Goal: Task Accomplishment & Management: Manage account settings

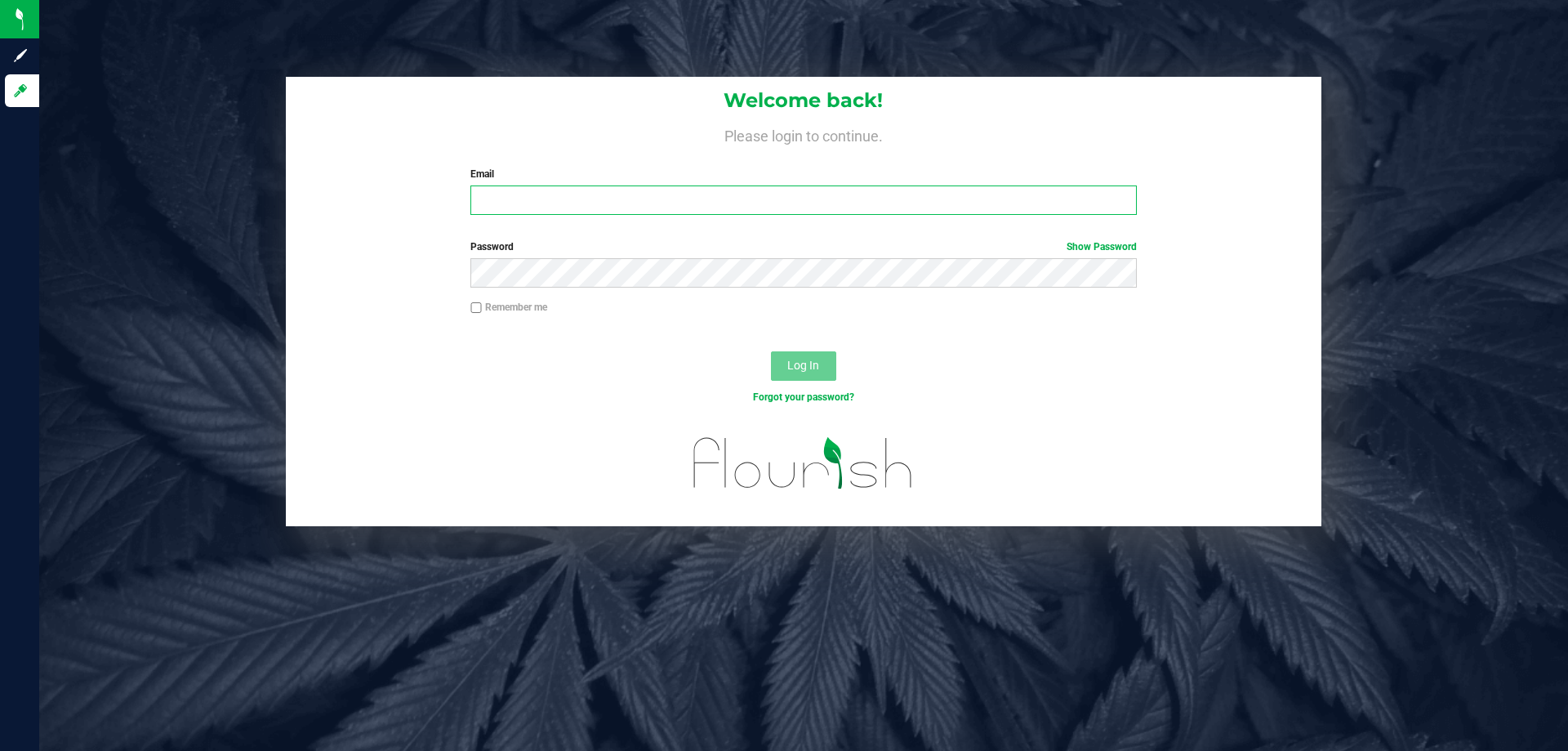
click at [598, 207] on input "Email" at bounding box center [803, 200] width 666 height 29
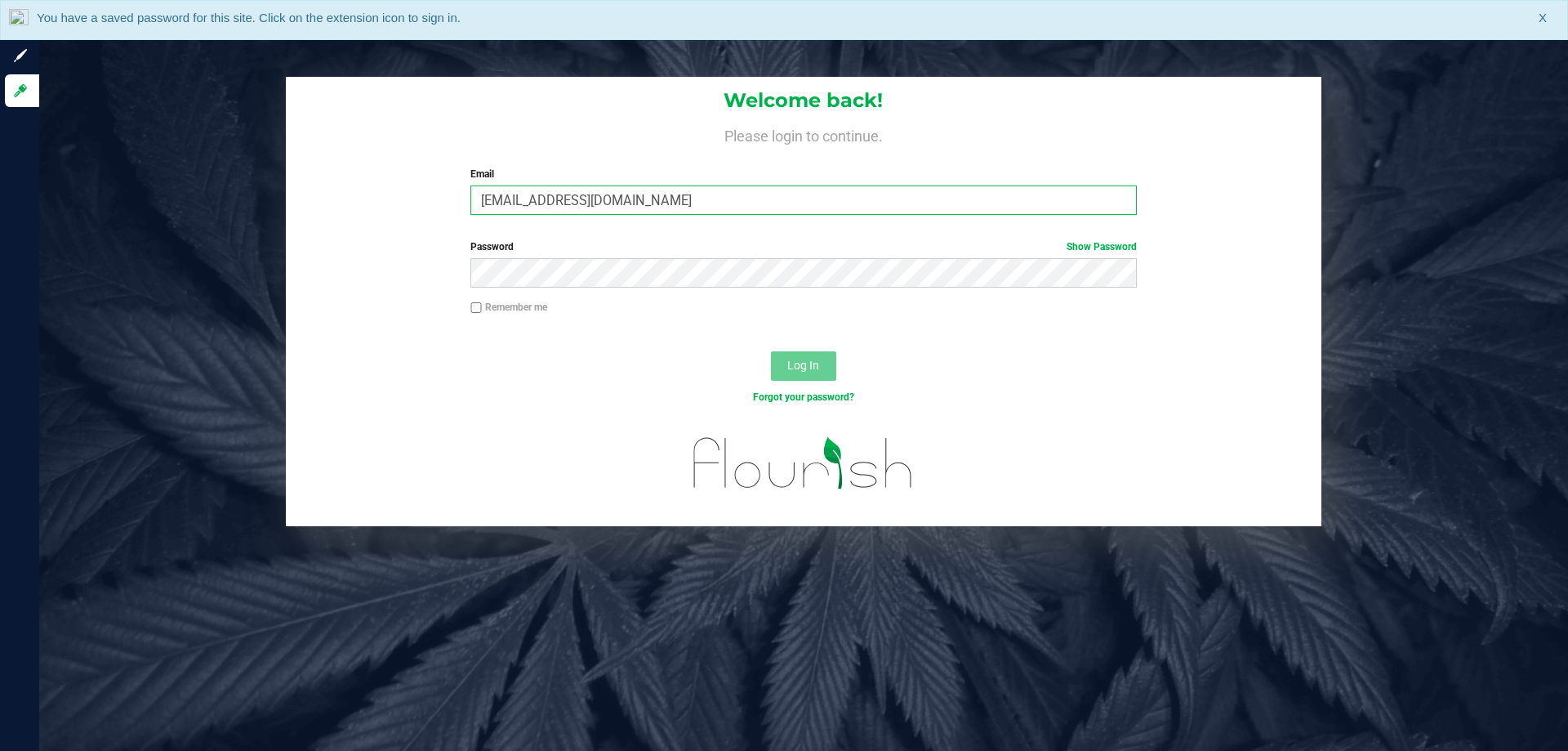
type input "[EMAIL_ADDRESS][DOMAIN_NAME]"
click at [771, 351] on button "Log In" at bounding box center [803, 366] width 65 height 29
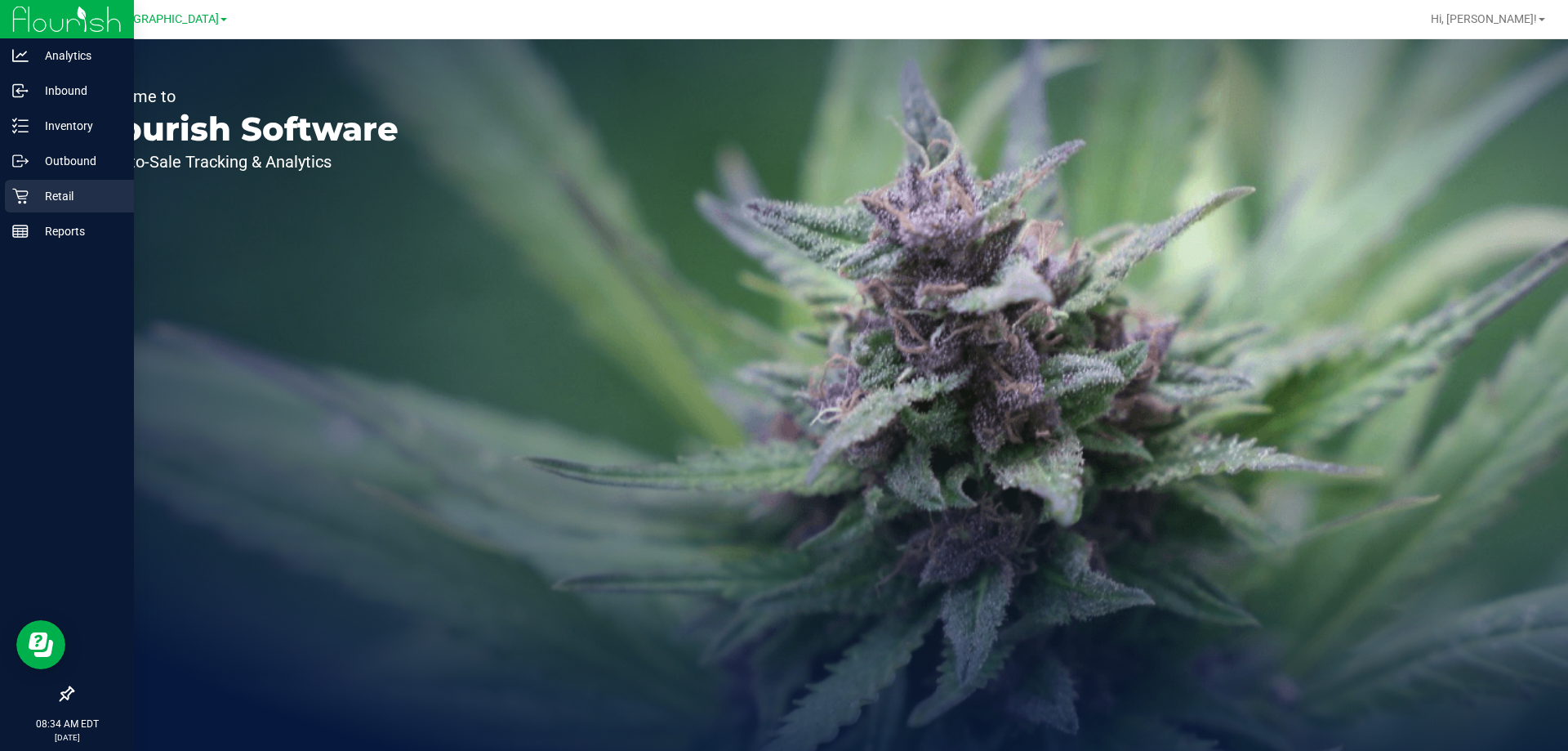
click at [54, 201] on p "Retail" at bounding box center [77, 196] width 98 height 20
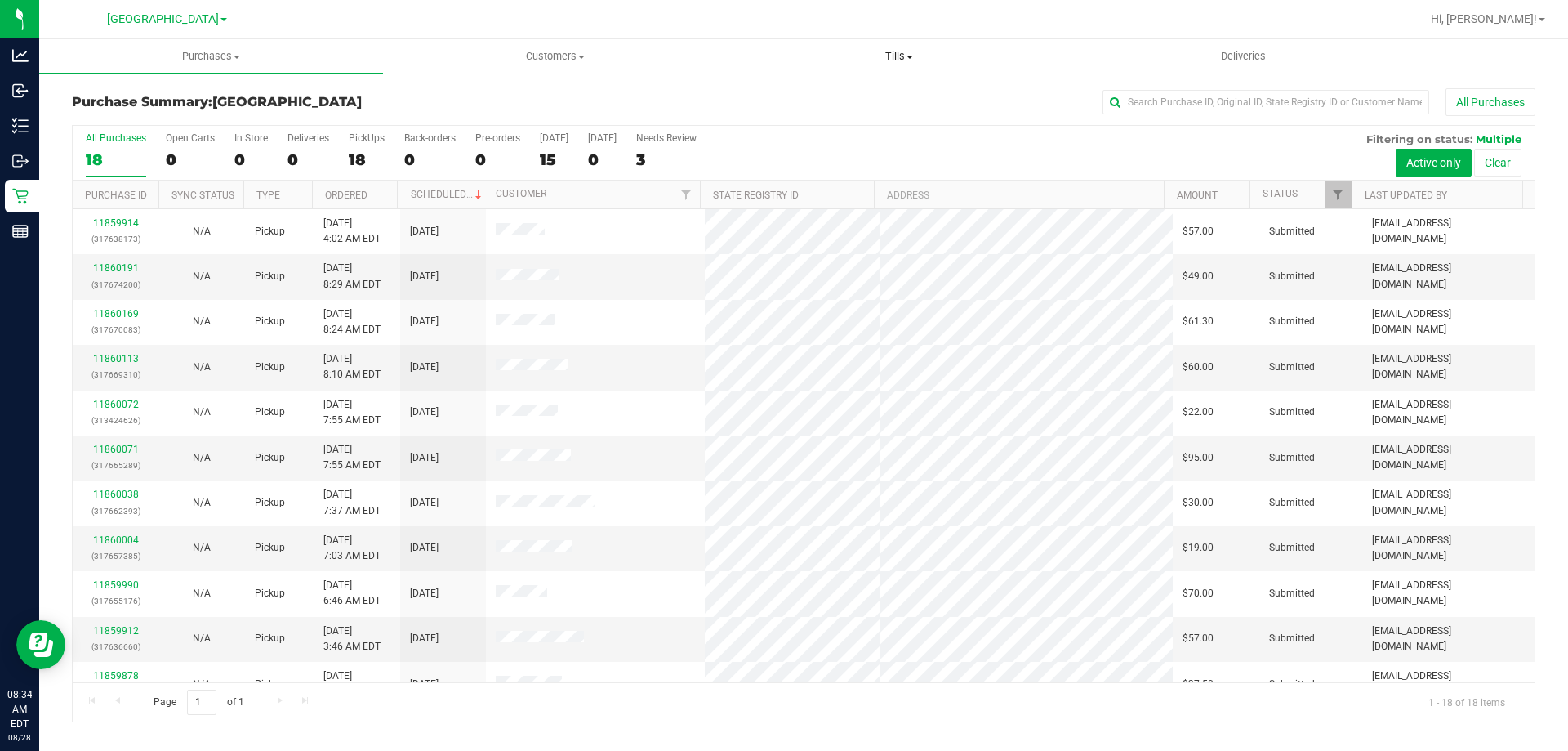
click at [892, 45] on uib-tab-heading "Tills Manage tills Reconcile e-payments" at bounding box center [899, 57] width 342 height 33
click at [747, 98] on span "Manage tills" at bounding box center [782, 98] width 110 height 14
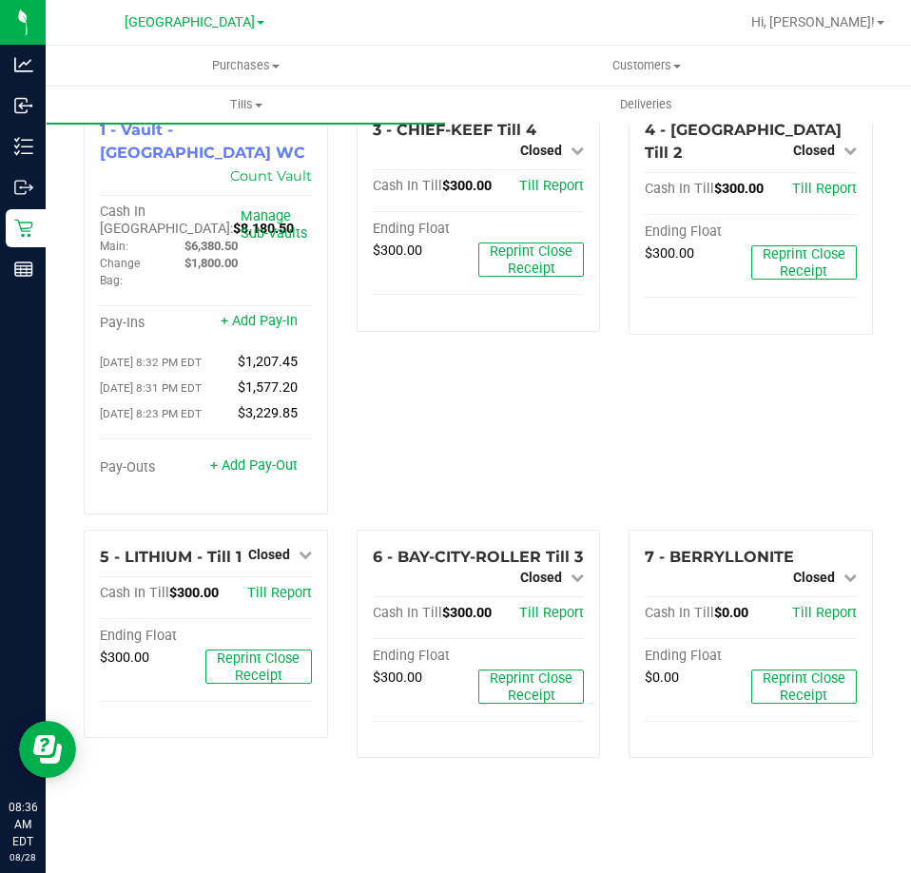
drag, startPoint x: 727, startPoint y: 396, endPoint x: 851, endPoint y: 406, distance: 123.9
click at [732, 393] on div "4 - [GEOGRAPHIC_DATA] Till 2 Closed Open Till Cash In Till $300.00 Till Report …" at bounding box center [750, 316] width 273 height 427
click at [824, 19] on span "Hi, [PERSON_NAME]!" at bounding box center [813, 21] width 124 height 15
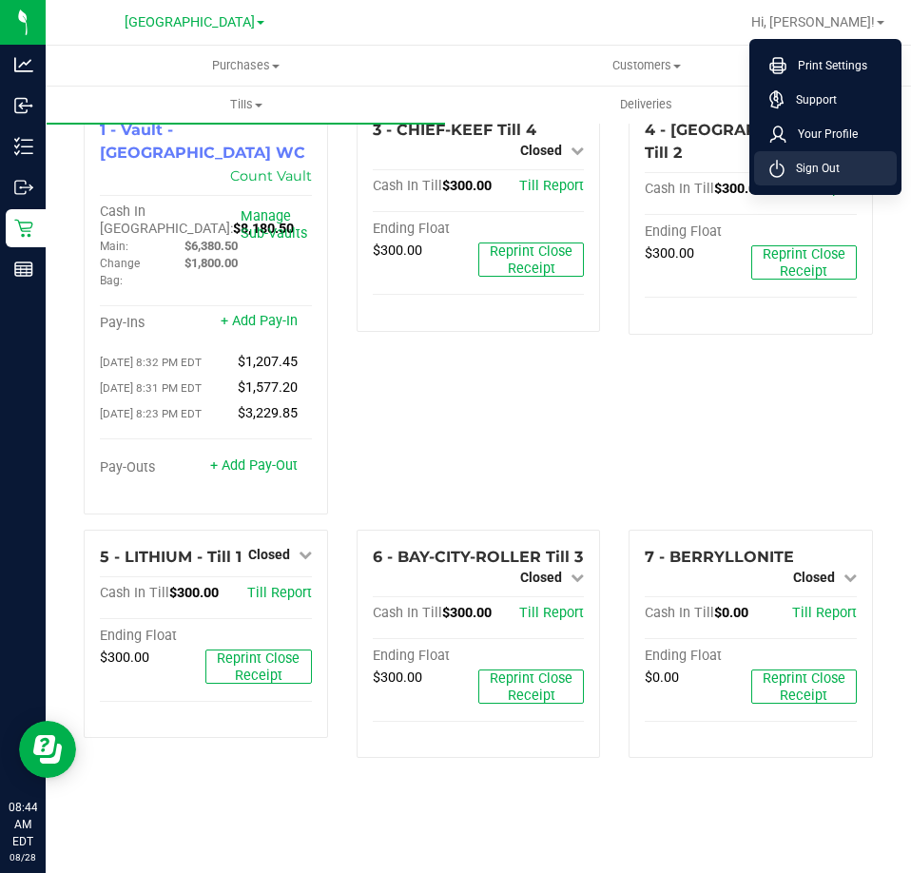
click at [825, 171] on span "Sign Out" at bounding box center [811, 168] width 55 height 19
